Goal: Transaction & Acquisition: Subscribe to service/newsletter

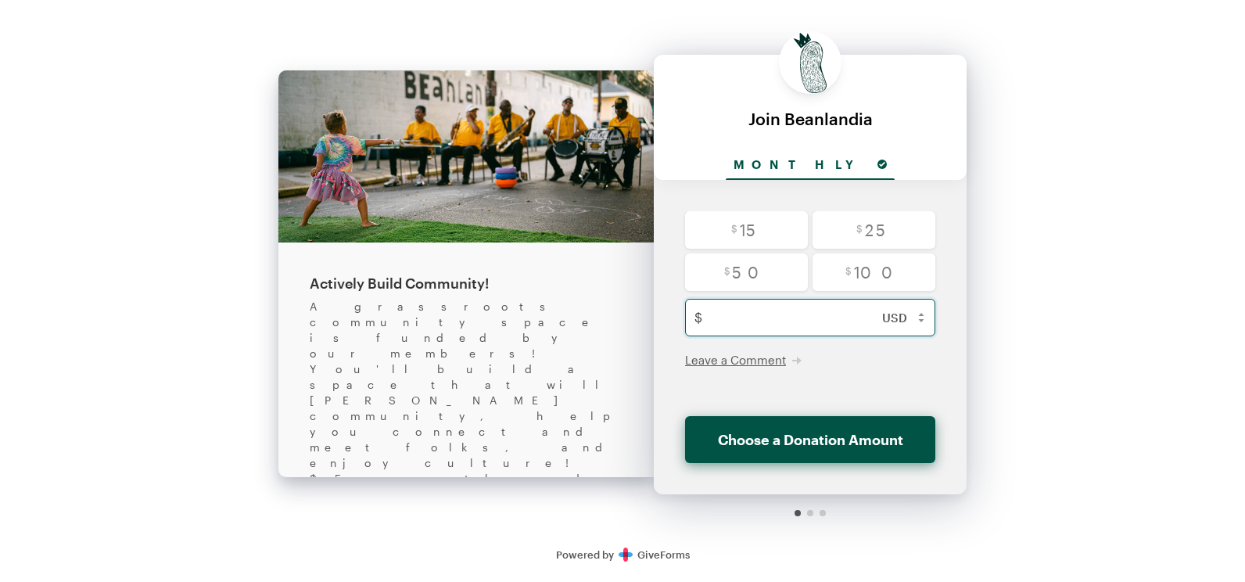
click at [776, 314] on input "text" at bounding box center [827, 318] width 236 height 38
type input "17"
checkbox input "false"
type input "175"
checkbox input "false"
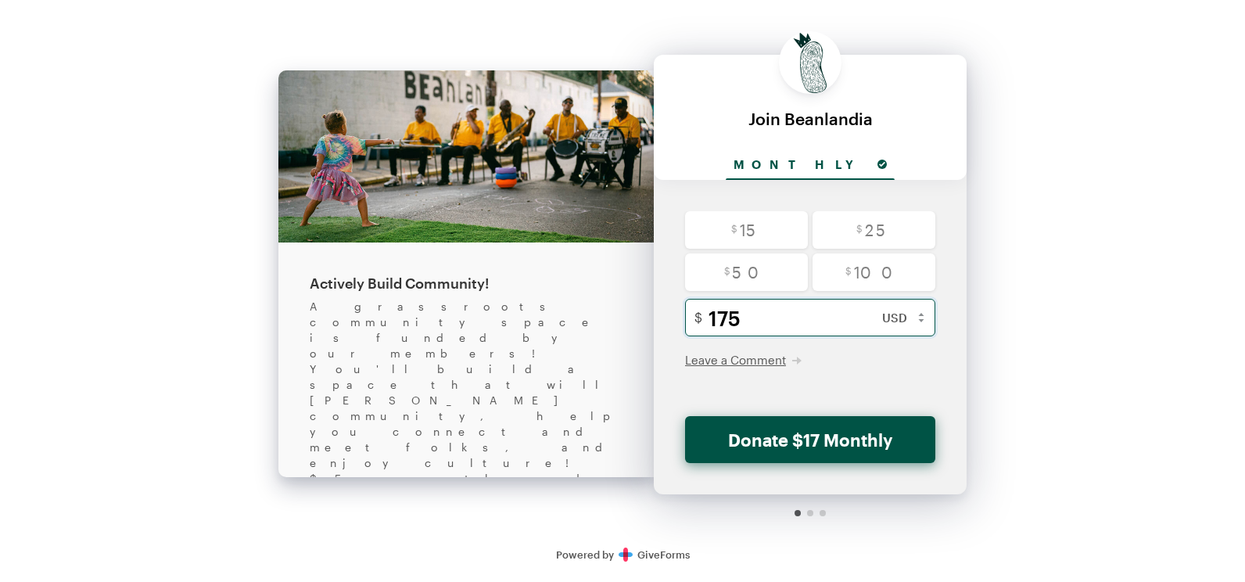
type input "1750"
checkbox input "false"
type input "175"
checkbox input "false"
type input "17"
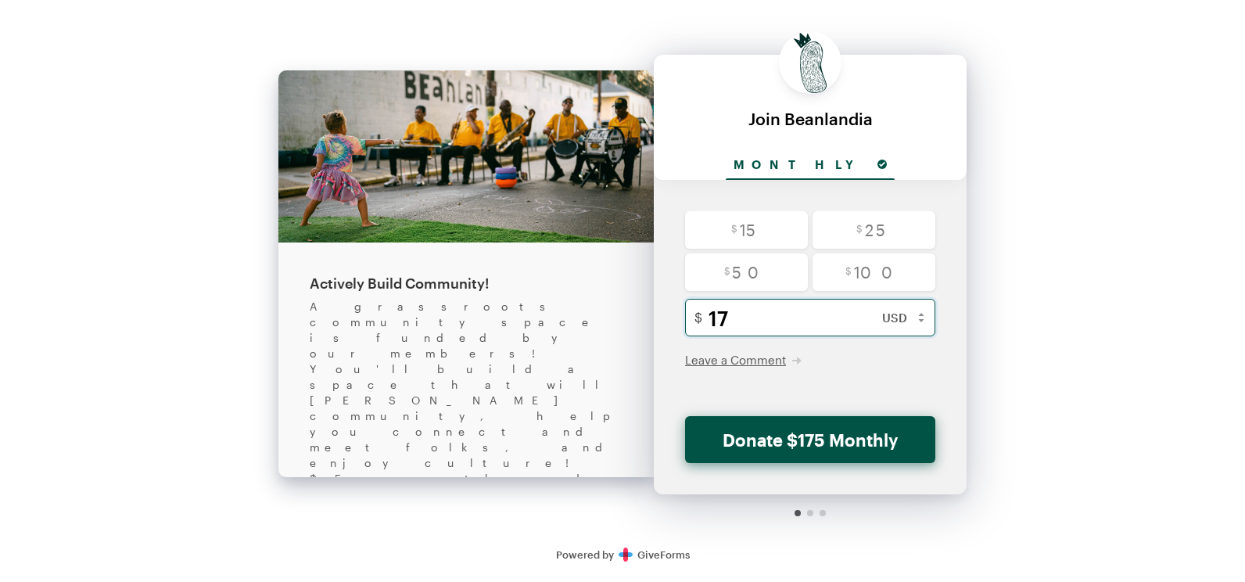
checkbox input "false"
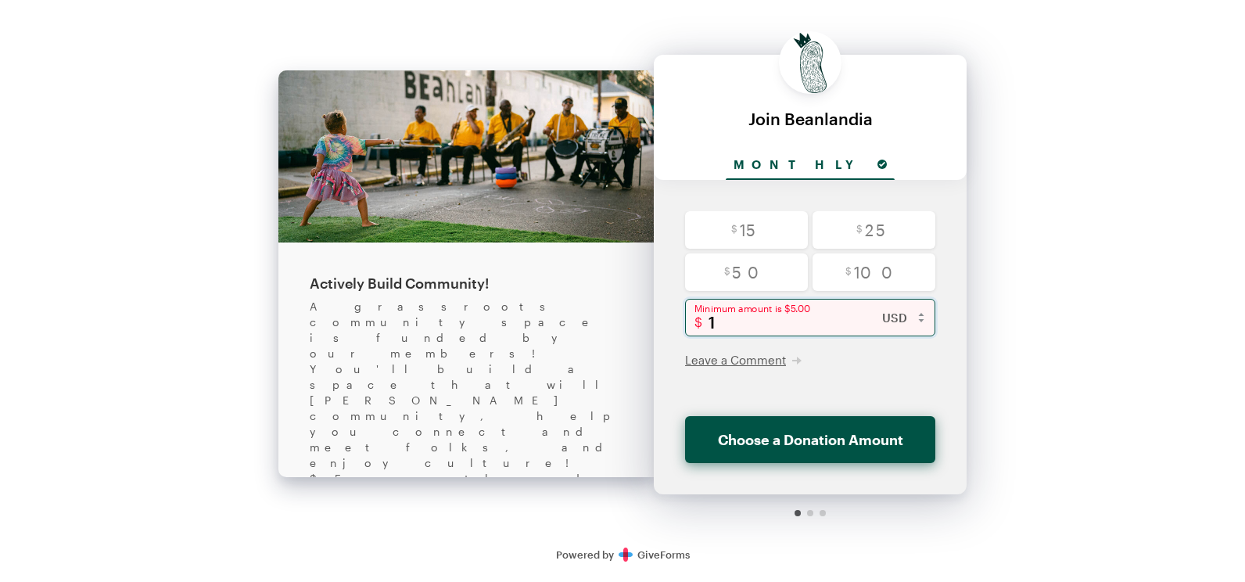
type input "17"
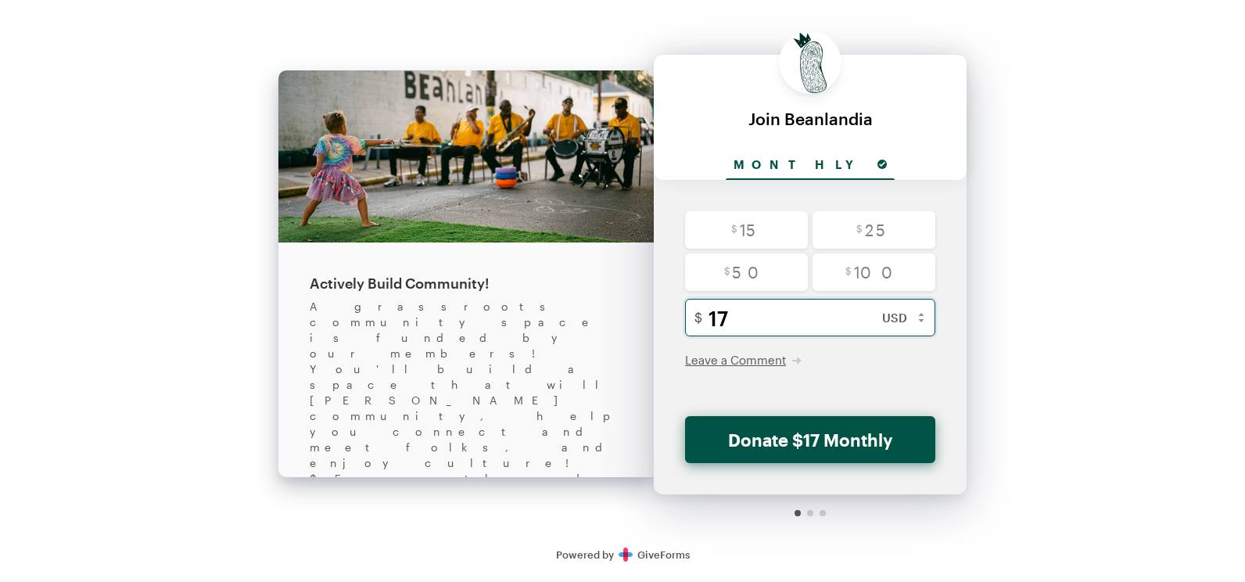
checkbox input "false"
type input "175"
checkbox input "false"
type input "1750"
checkbox input "false"
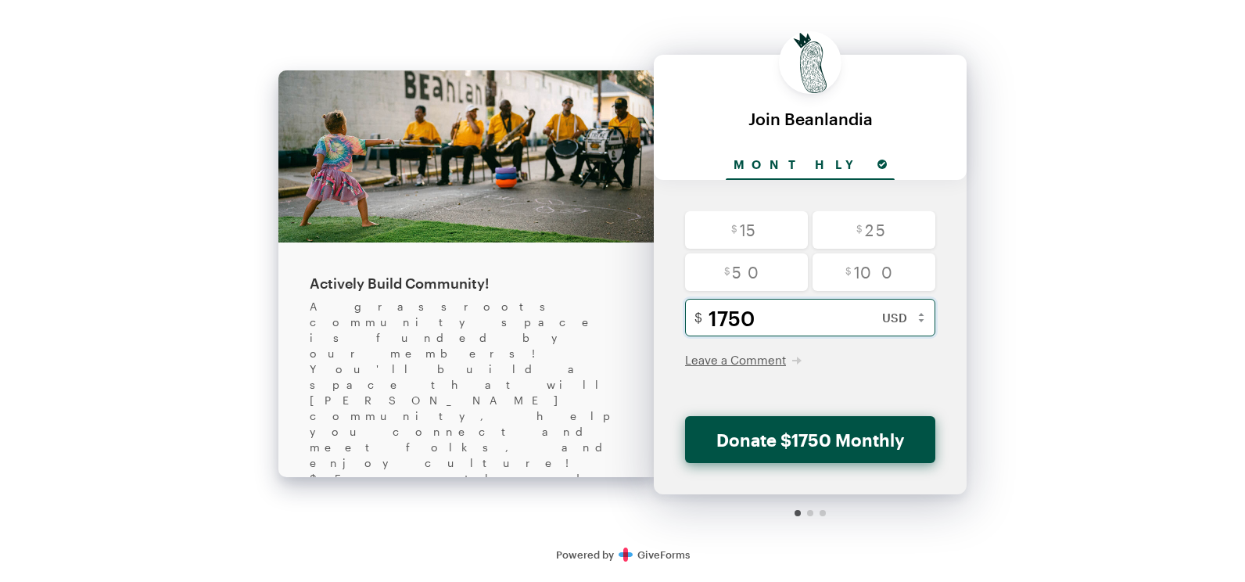
type input "175"
checkbox input "false"
type input "17"
checkbox input "false"
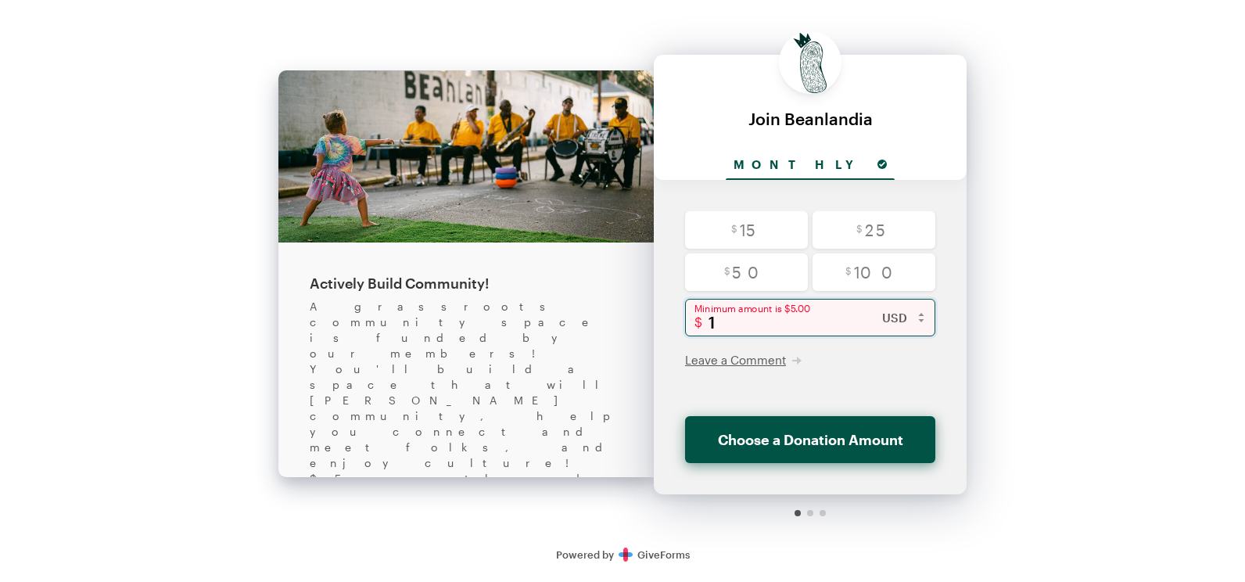
type input "17"
checkbox input "false"
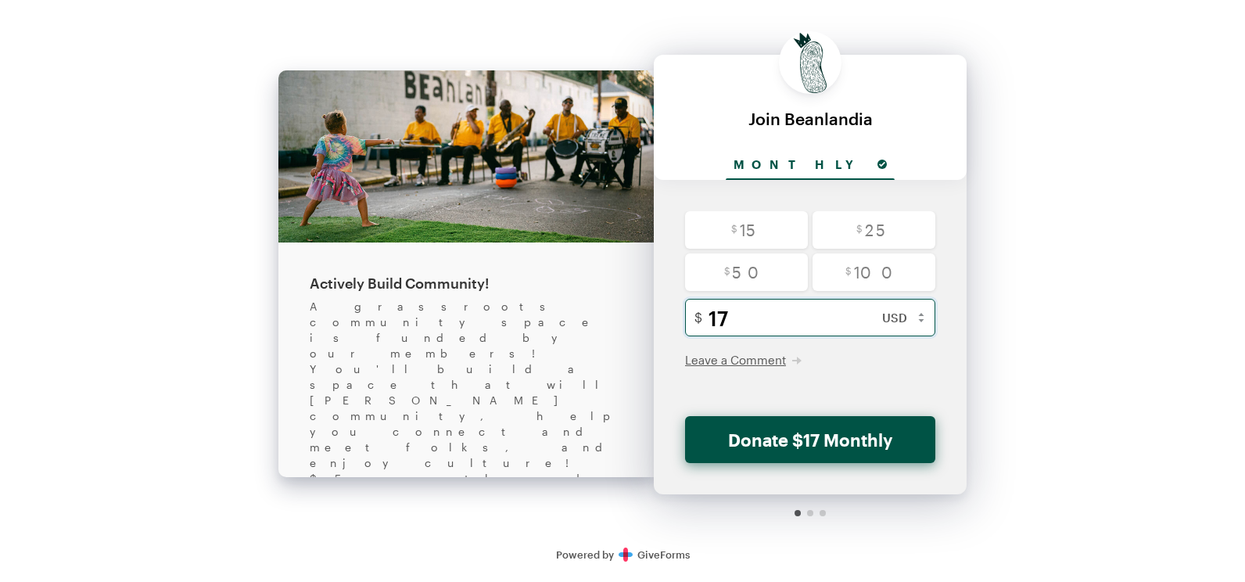
type input "170"
checkbox input "false"
type input "1700"
checkbox input "false"
type input "170"
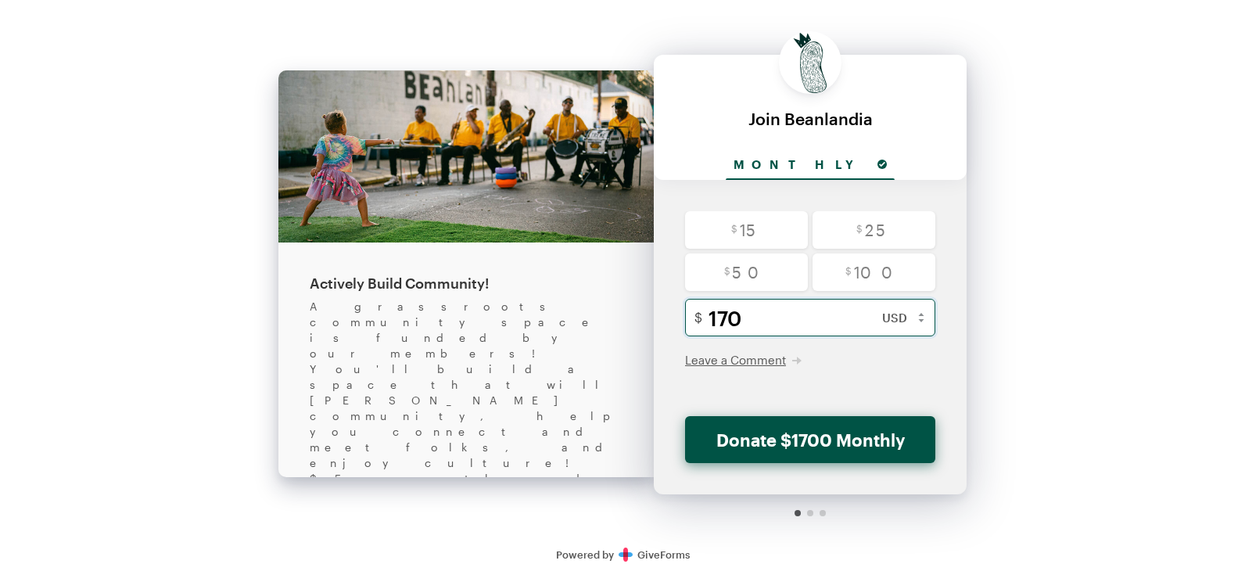
checkbox input "false"
type input "17"
checkbox input "false"
type input "1"
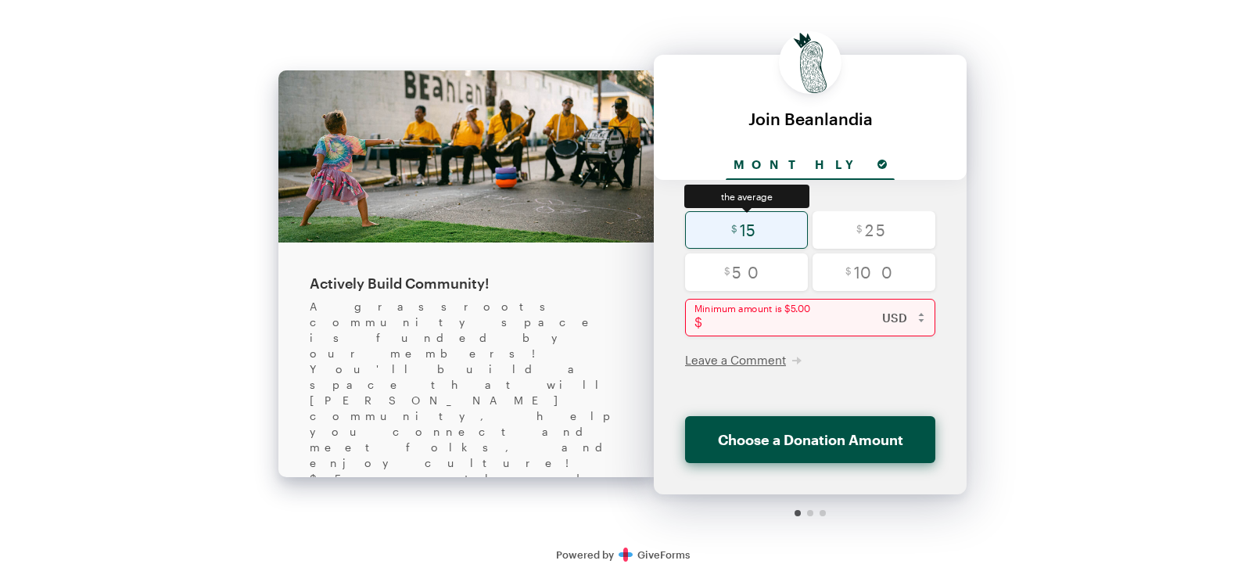
click at [743, 232] on input "radio" at bounding box center [746, 230] width 123 height 38
radio input "true"
type input "15"
checkbox input "false"
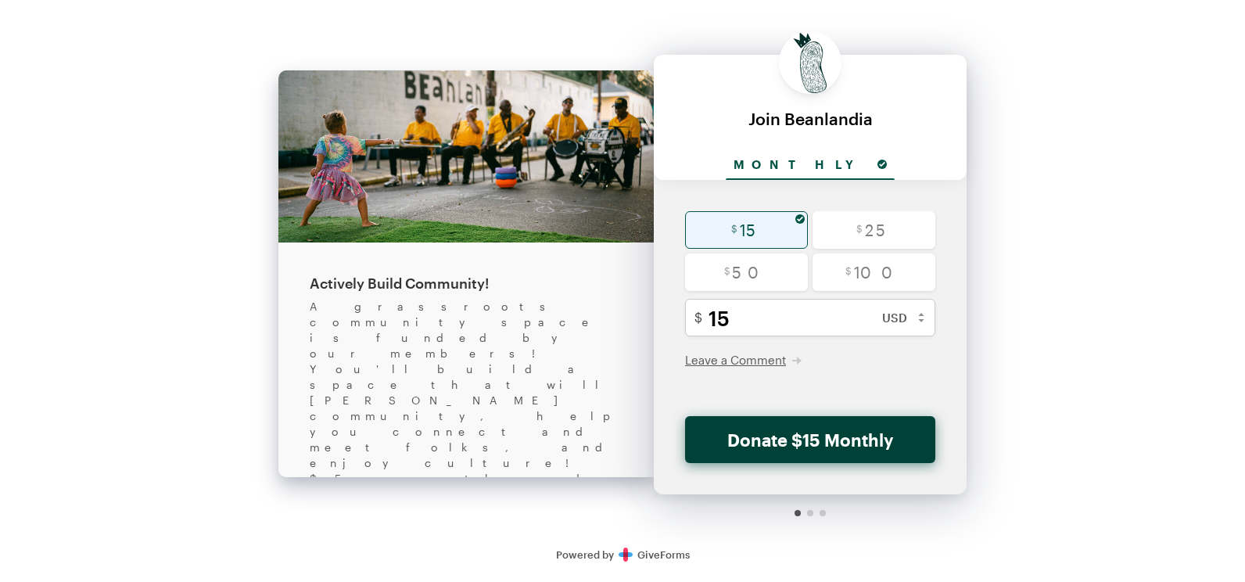
click at [773, 450] on button "Donate $15 Monthly" at bounding box center [810, 439] width 250 height 47
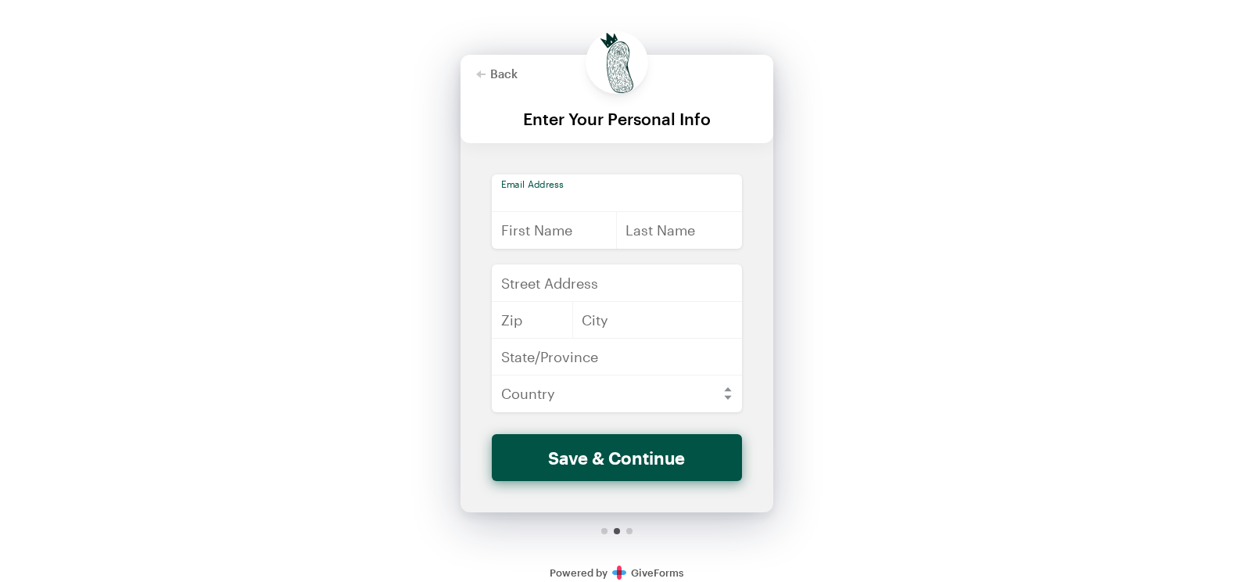
click at [590, 195] on input "email" at bounding box center [617, 193] width 250 height 38
type input "[EMAIL_ADDRESS][DOMAIN_NAME]"
type input "[PERSON_NAME]"
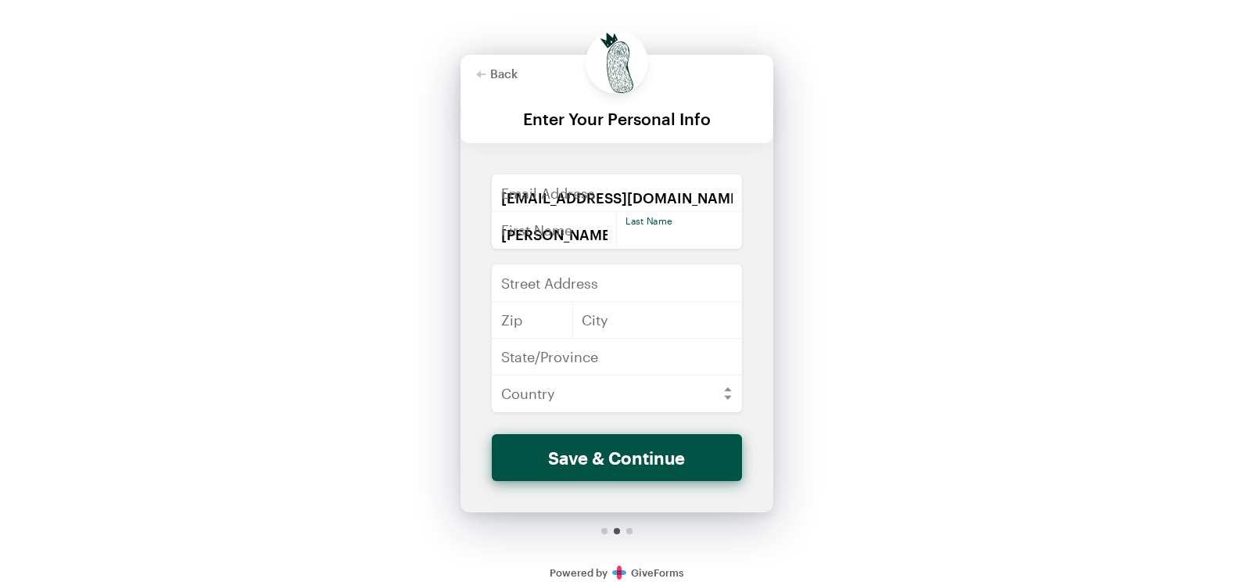
type input "[PERSON_NAME]"
type input "[STREET_ADDRESS][PERSON_NAME]"
type input "70117"
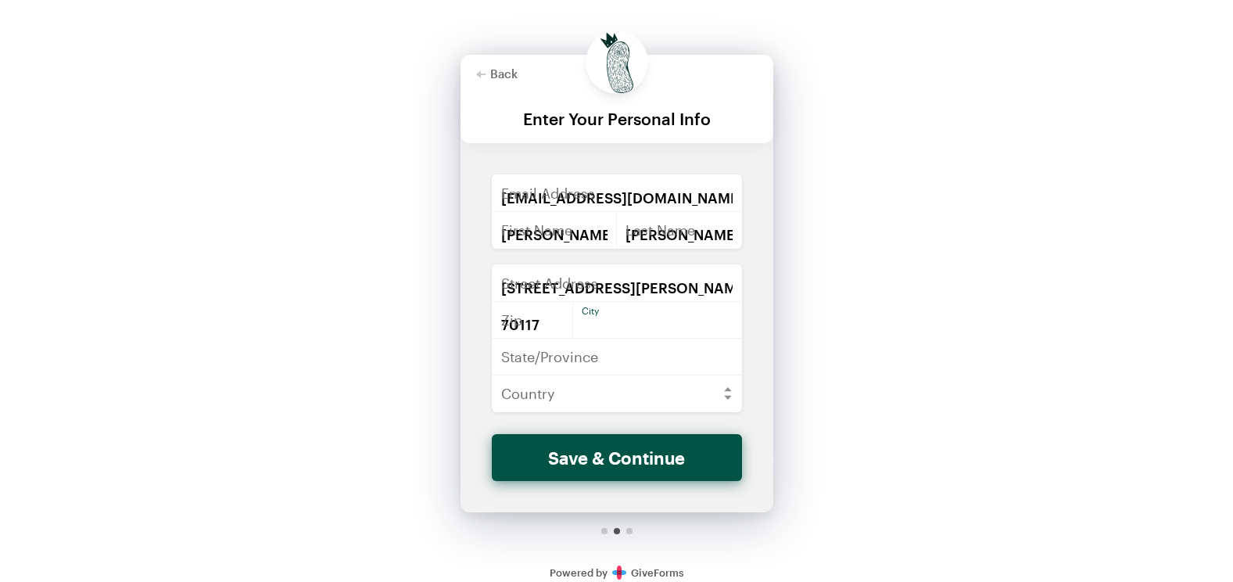
type input "[GEOGRAPHIC_DATA]"
type input "LA"
select select "US"
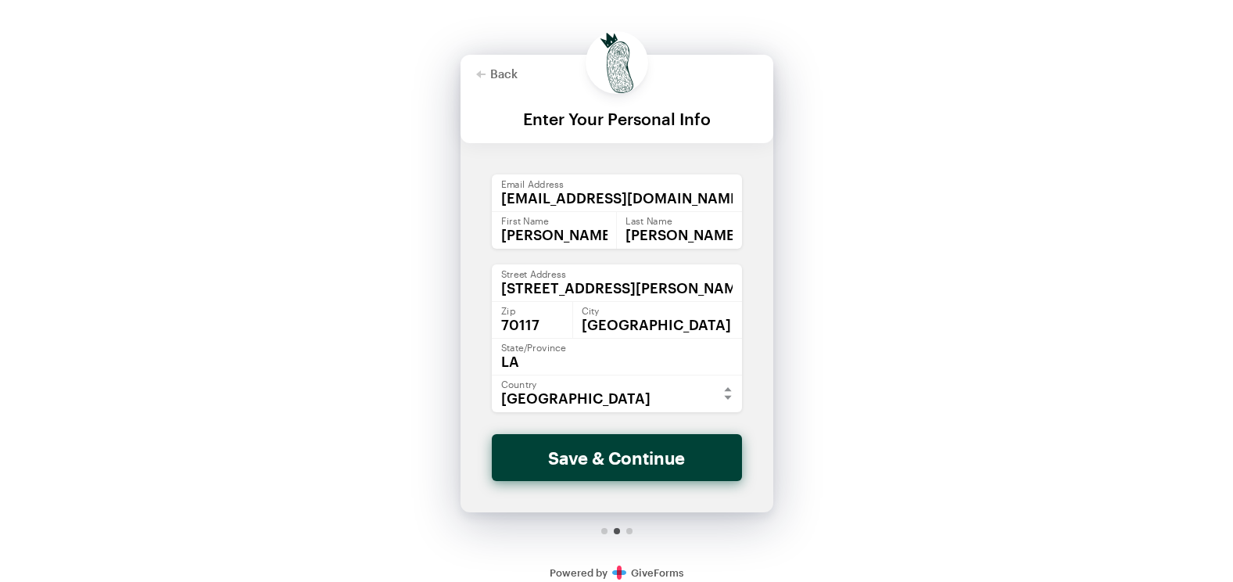
click at [571, 449] on button "Save & Continue" at bounding box center [617, 457] width 250 height 47
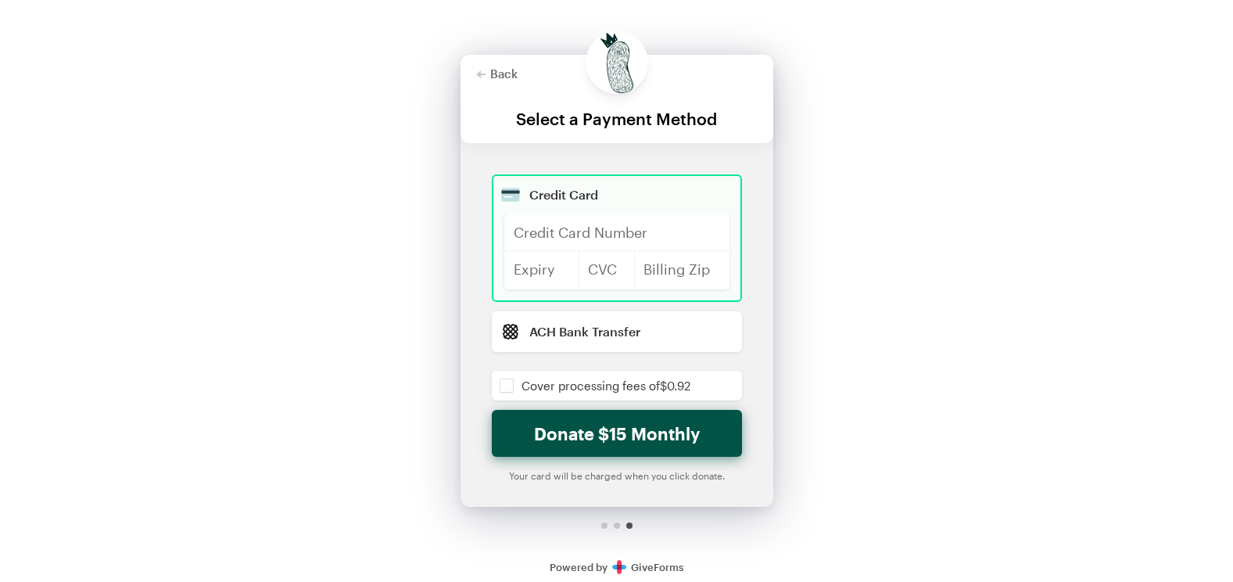
click at [569, 225] on div at bounding box center [616, 233] width 225 height 38
click at [1033, 331] on div "Back About this Fundraiser Back Actively Build Community! A grassroots communit…" at bounding box center [616, 295] width 1233 height 590
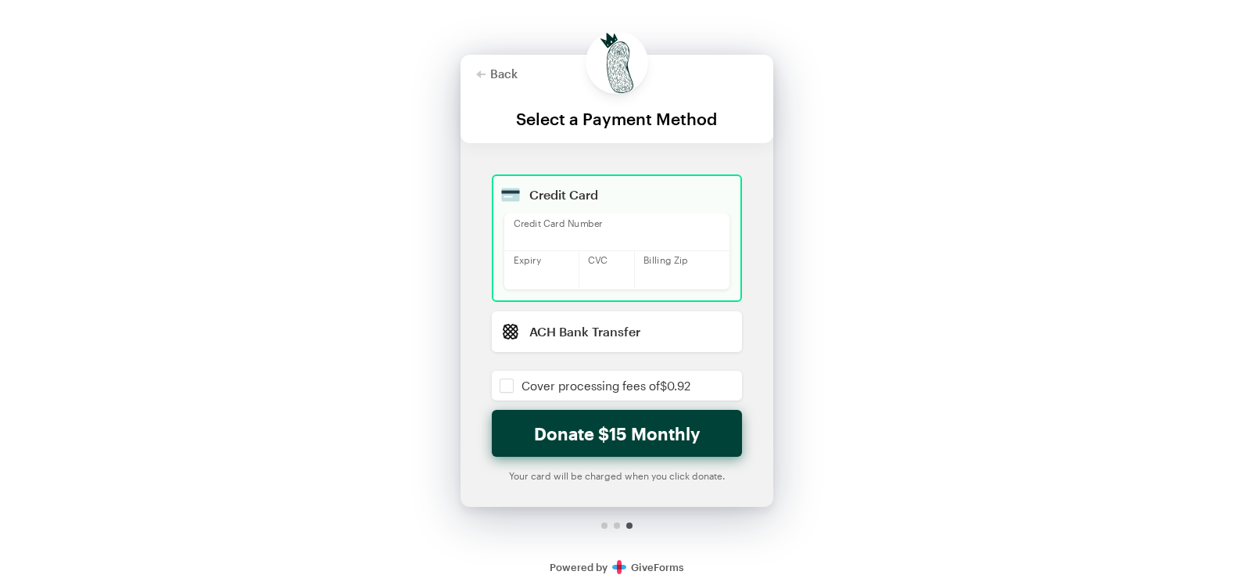
click at [618, 439] on button "Donate $15 Monthly" at bounding box center [617, 433] width 250 height 47
checkbox input "false"
